Goal: Task Accomplishment & Management: Manage account settings

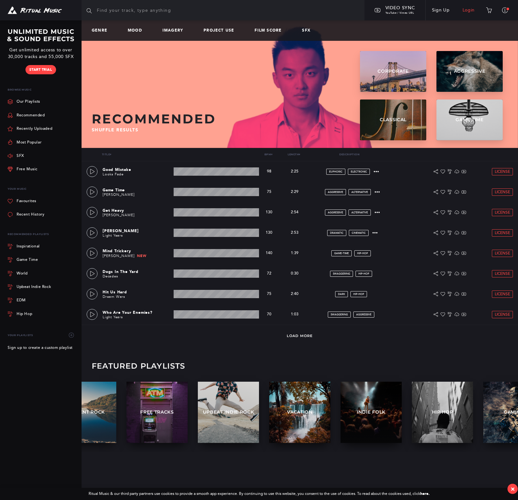
click at [470, 10] on link "Login" at bounding box center [469, 10] width 25 height 18
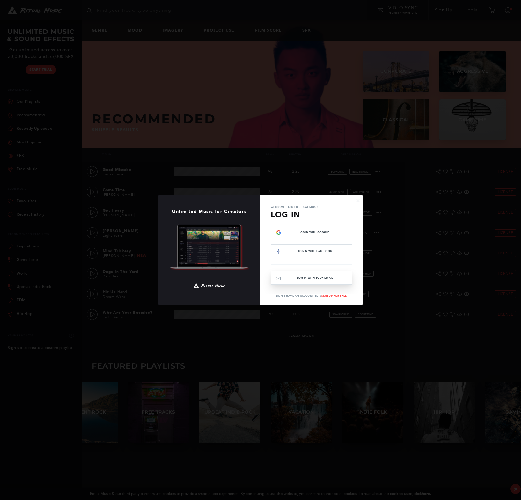
click at [320, 279] on button "Log In with your email" at bounding box center [312, 278] width 82 height 14
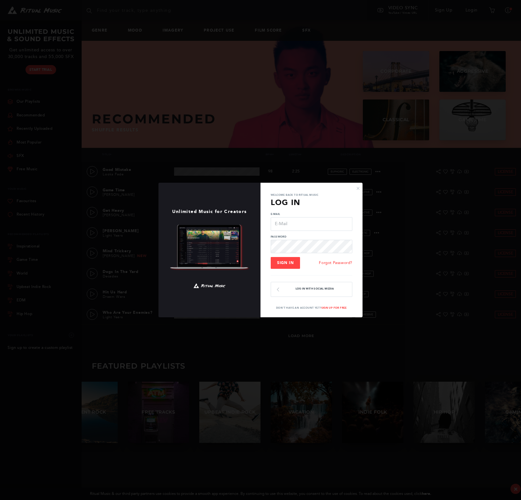
click at [290, 228] on input "E-Mail" at bounding box center [312, 223] width 82 height 13
type input "[EMAIL_ADDRESS][DOMAIN_NAME]"
click at [271, 257] on button "Sign In" at bounding box center [285, 263] width 29 height 12
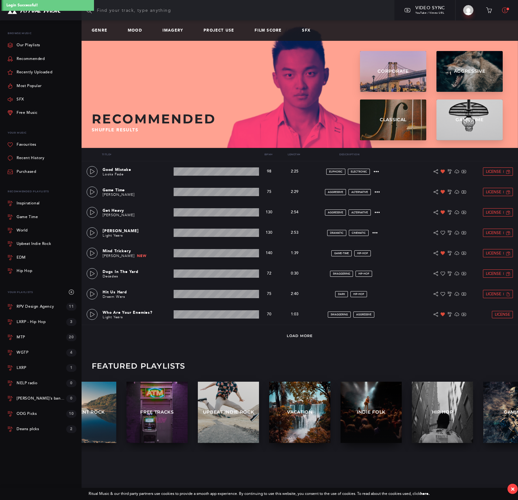
click at [509, 11] on span at bounding box center [508, 9] width 4 height 4
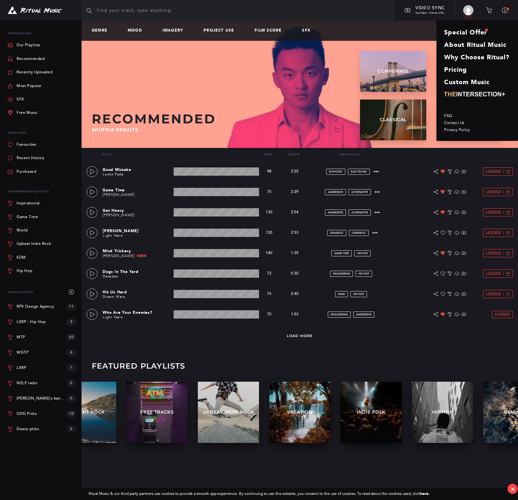
click at [401, 22] on div "Genre Mood Imagery Project Use Film Score SFX" at bounding box center [300, 30] width 437 height 20
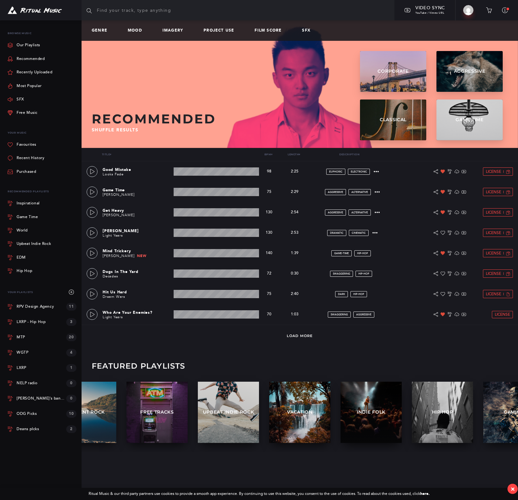
click at [465, 16] on link "Big Build Video" at bounding box center [469, 10] width 26 height 15
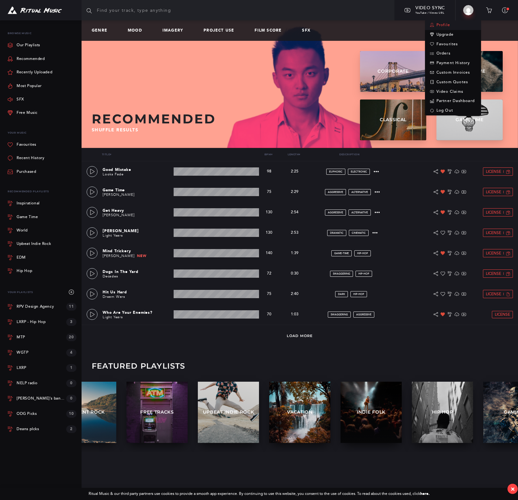
click at [458, 26] on link "Profile" at bounding box center [453, 25] width 56 height 10
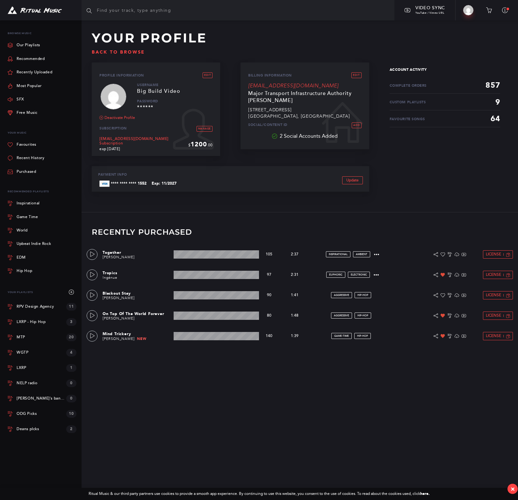
click at [272, 209] on div "Your Profile Back to browse Profile Information Edit Username Big Build Video P…" at bounding box center [300, 116] width 437 height 192
